Goal: Information Seeking & Learning: Learn about a topic

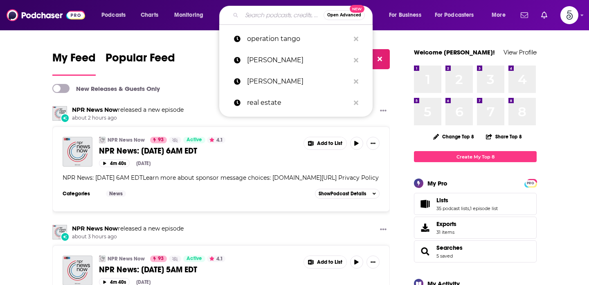
click at [256, 17] on input "Search podcasts, credits, & more..." at bounding box center [283, 15] width 82 height 13
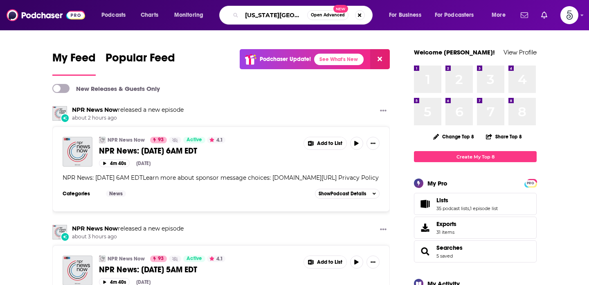
type input "[US_STATE][GEOGRAPHIC_DATA]"
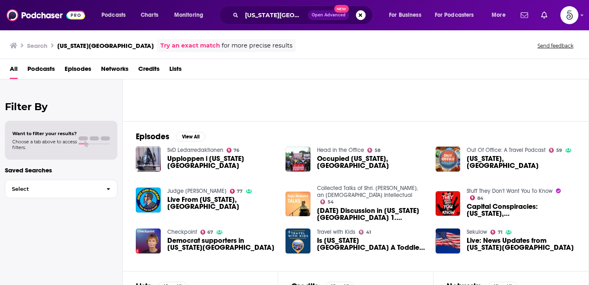
scroll to position [74, 0]
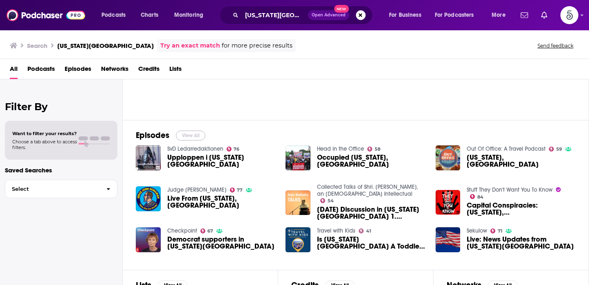
click at [186, 136] on button "View All" at bounding box center [190, 136] width 29 height 10
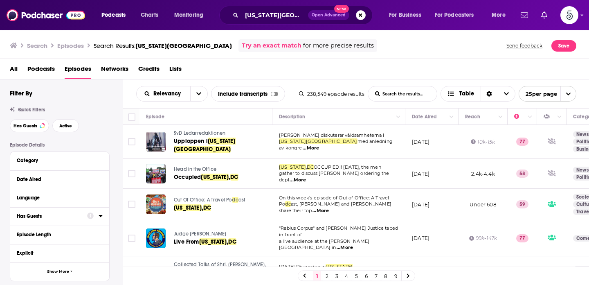
click at [29, 218] on div "Has Guests" at bounding box center [49, 216] width 65 height 6
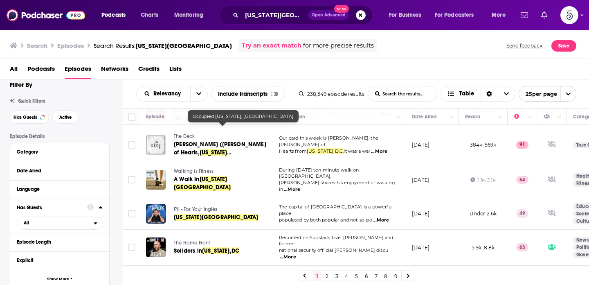
scroll to position [648, 0]
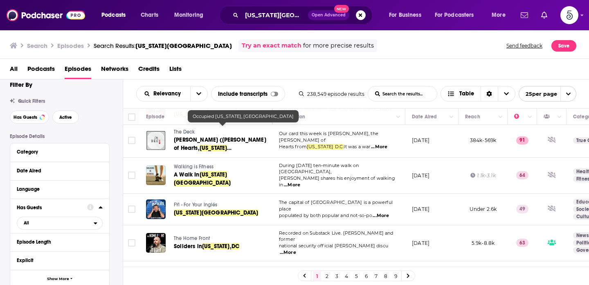
click at [329, 278] on link "2" at bounding box center [327, 276] width 8 height 10
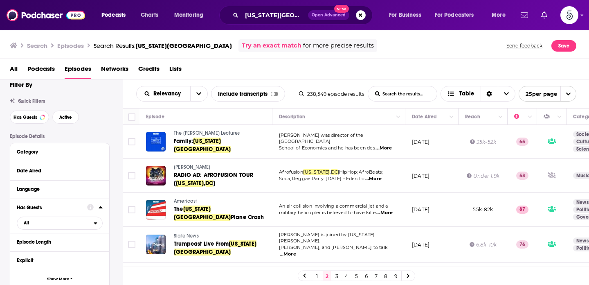
click at [387, 145] on span "...More" at bounding box center [384, 148] width 16 height 7
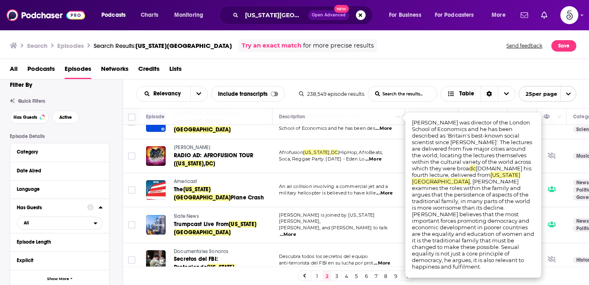
scroll to position [28, 0]
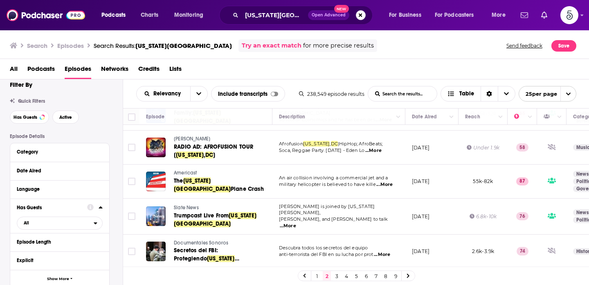
click at [359, 68] on div "All Podcasts Episodes Networks Credits Lists" at bounding box center [296, 70] width 573 height 17
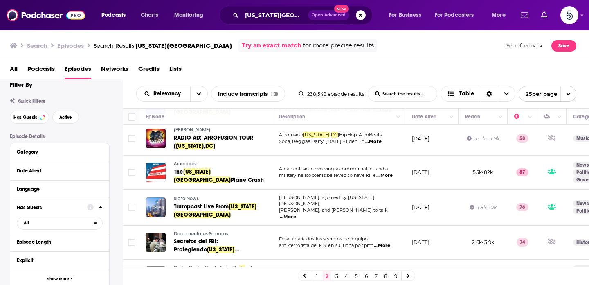
scroll to position [41, 0]
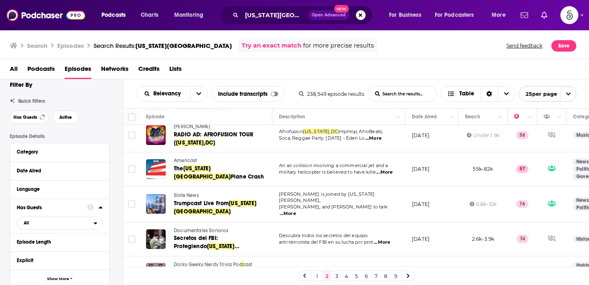
click at [345, 276] on link "4" at bounding box center [346, 276] width 8 height 10
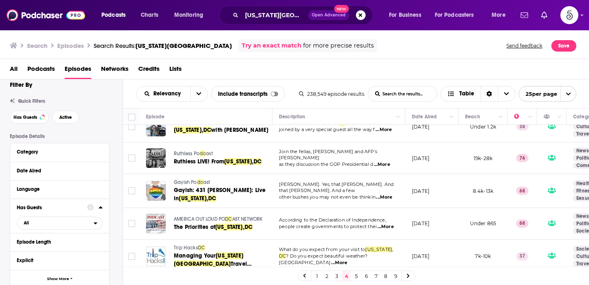
scroll to position [220, 0]
click at [358, 276] on link "5" at bounding box center [356, 276] width 8 height 10
